Goal: Check status

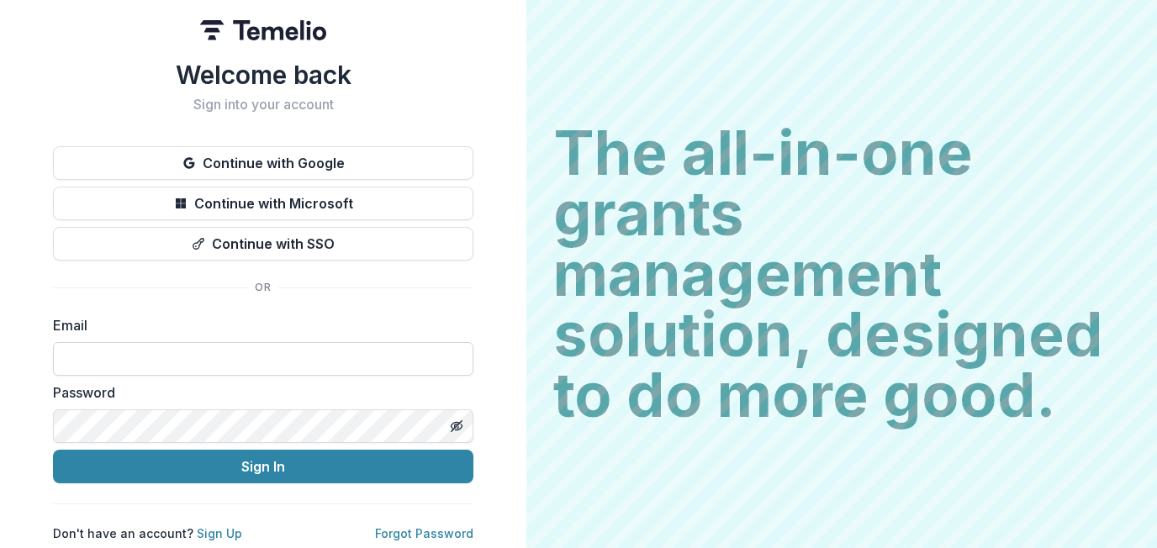
click at [229, 349] on input at bounding box center [263, 359] width 420 height 34
type input "**********"
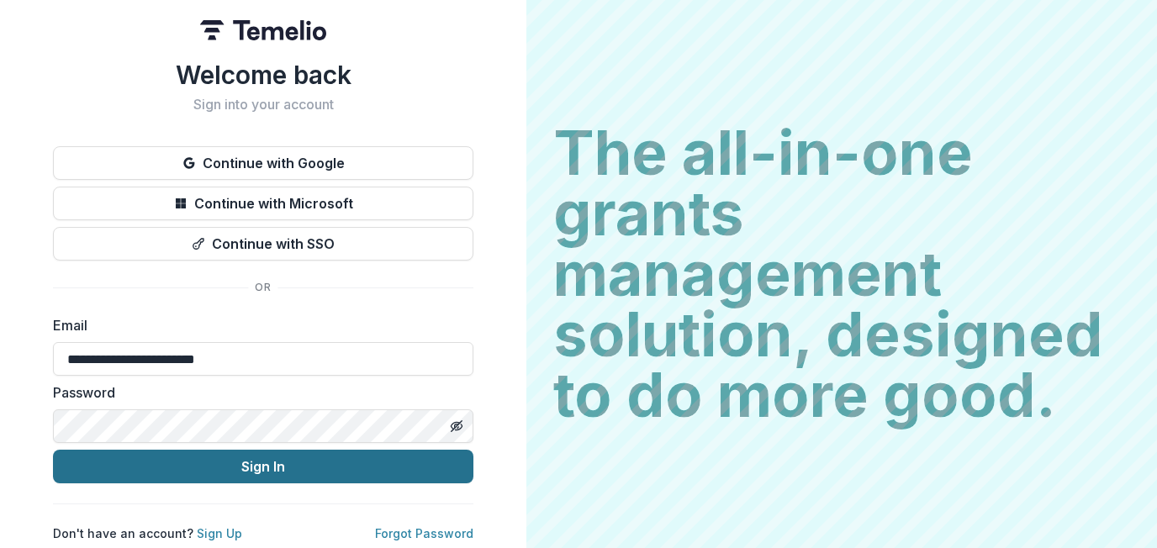
click at [266, 464] on button "Sign In" at bounding box center [263, 467] width 420 height 34
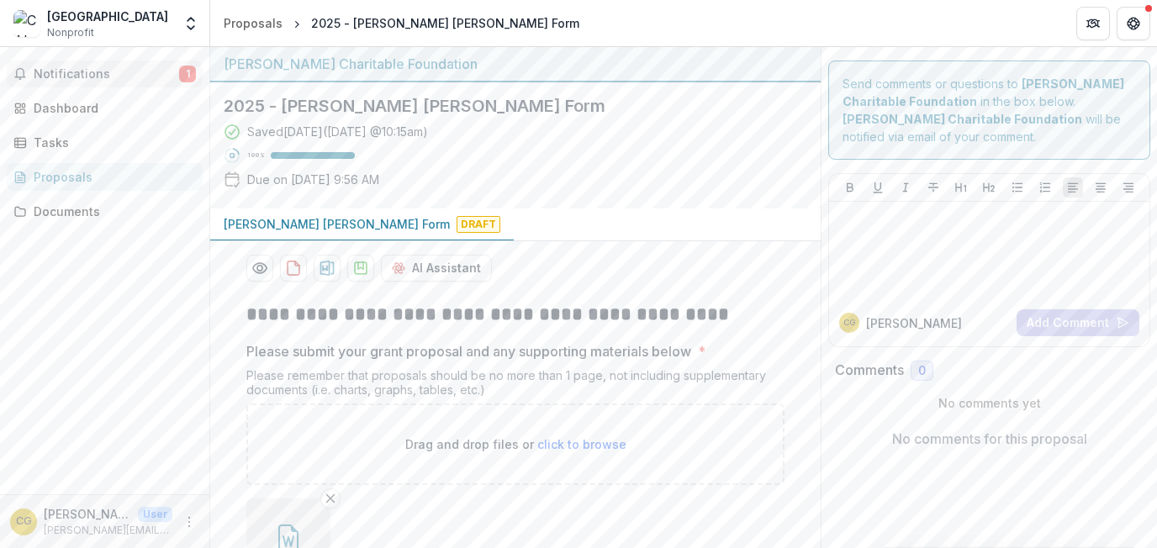
click at [93, 76] on span "Notifications" at bounding box center [106, 74] width 145 height 14
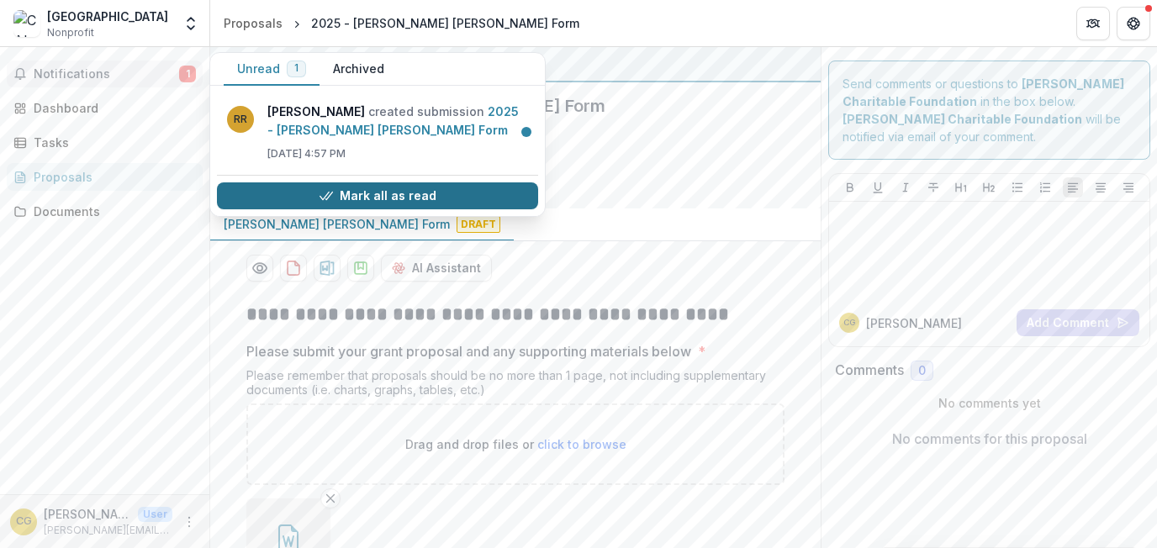
click at [382, 191] on button "Mark all as read" at bounding box center [377, 195] width 321 height 27
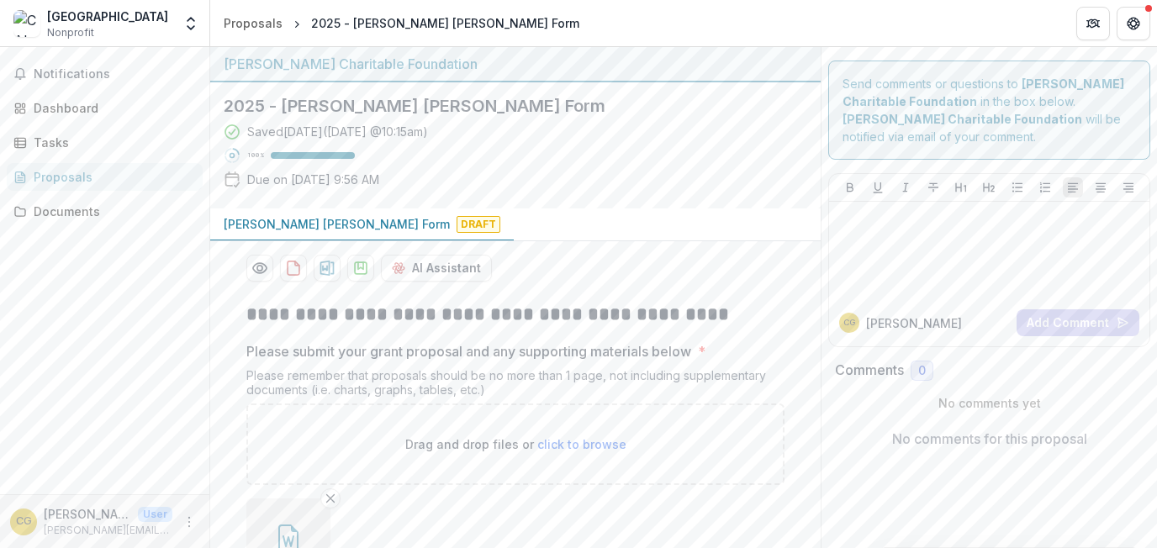
click at [28, 300] on div "Notifications Unread 0 Archived You don't have any unread notifications We'll n…" at bounding box center [104, 270] width 209 height 447
